Goal: Check status

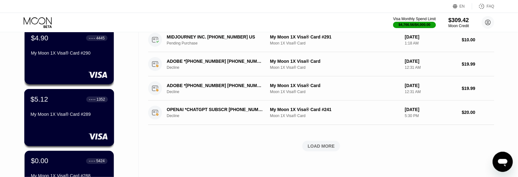
scroll to position [354, 0]
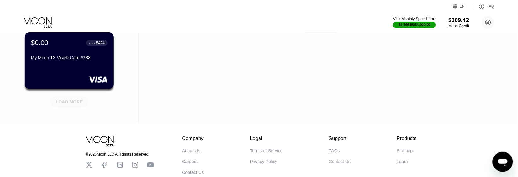
click at [63, 107] on div "LOAD MORE" at bounding box center [69, 101] width 38 height 11
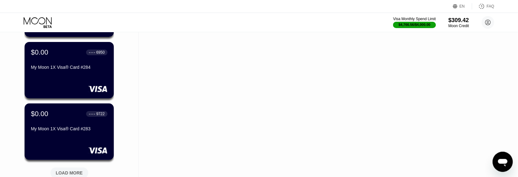
scroll to position [705, 0]
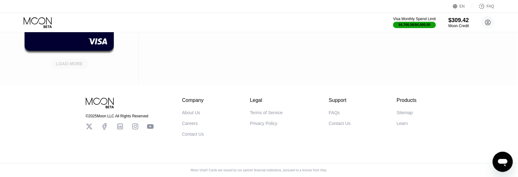
click at [81, 61] on div "LOAD MORE" at bounding box center [69, 64] width 27 height 6
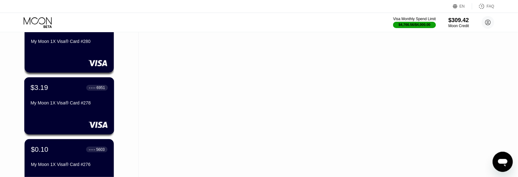
scroll to position [1011, 0]
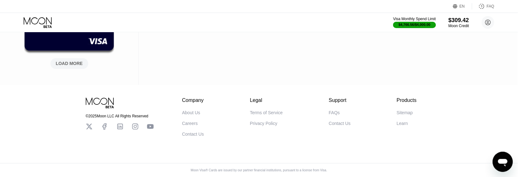
click at [67, 61] on div "LOAD MORE" at bounding box center [69, 64] width 27 height 6
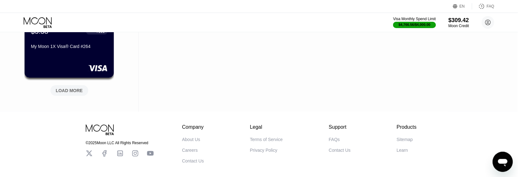
scroll to position [1319, 0]
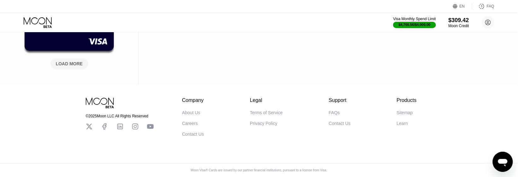
click at [58, 61] on div "LOAD MORE" at bounding box center [69, 64] width 27 height 6
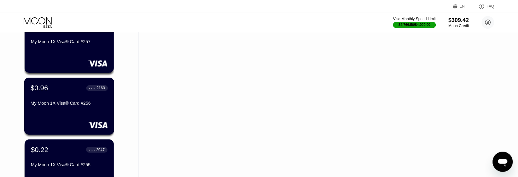
scroll to position [1626, 0]
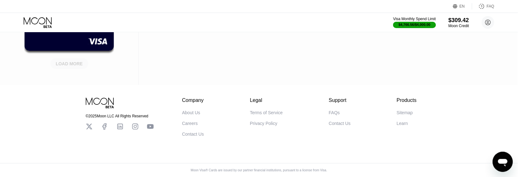
click at [76, 61] on div "LOAD MORE" at bounding box center [69, 64] width 27 height 6
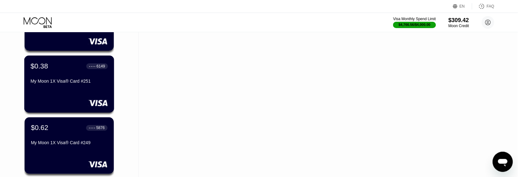
scroll to position [1901, 0]
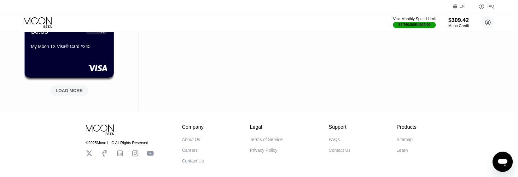
click at [77, 89] on div "LOAD MORE" at bounding box center [69, 91] width 27 height 6
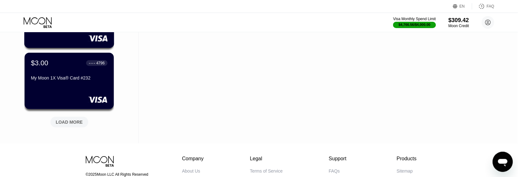
scroll to position [2216, 0]
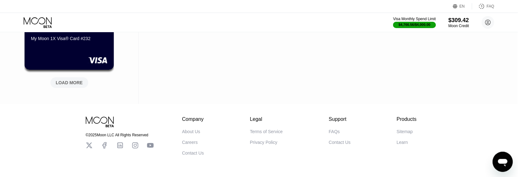
click at [75, 85] on div "LOAD MORE" at bounding box center [69, 83] width 27 height 6
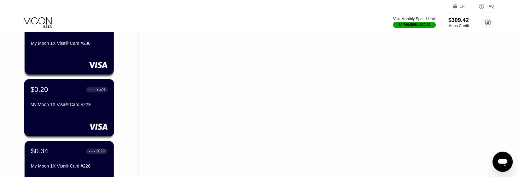
scroll to position [2453, 0]
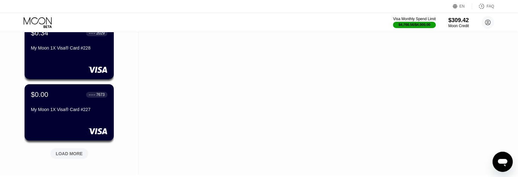
click at [63, 153] on div "LOAD MORE" at bounding box center [69, 154] width 27 height 6
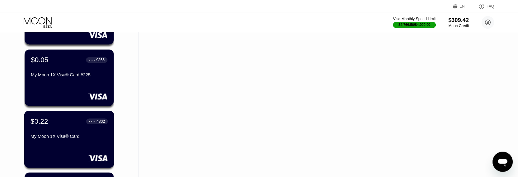
scroll to position [2807, 0]
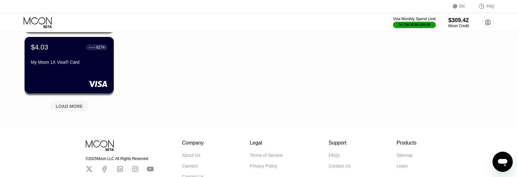
click at [61, 105] on div "LOAD MORE" at bounding box center [69, 106] width 27 height 6
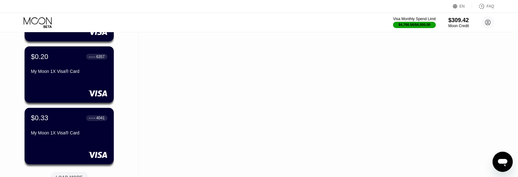
scroll to position [3161, 0]
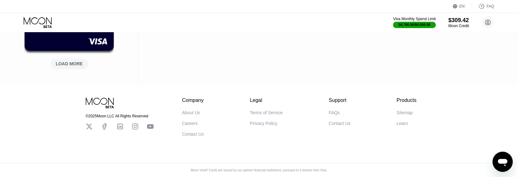
click at [64, 58] on div "LOAD MORE" at bounding box center [69, 63] width 38 height 11
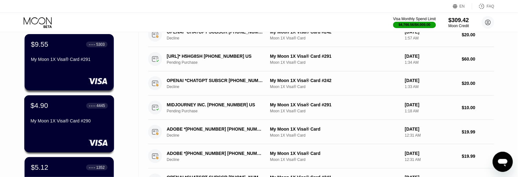
scroll to position [208, 0]
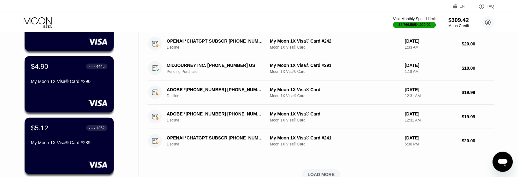
click at [15, 5] on div "EN Language Select an item Save FAQ" at bounding box center [259, 6] width 518 height 13
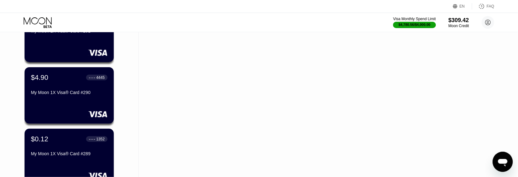
scroll to position [118, 0]
